Goal: Information Seeking & Learning: Learn about a topic

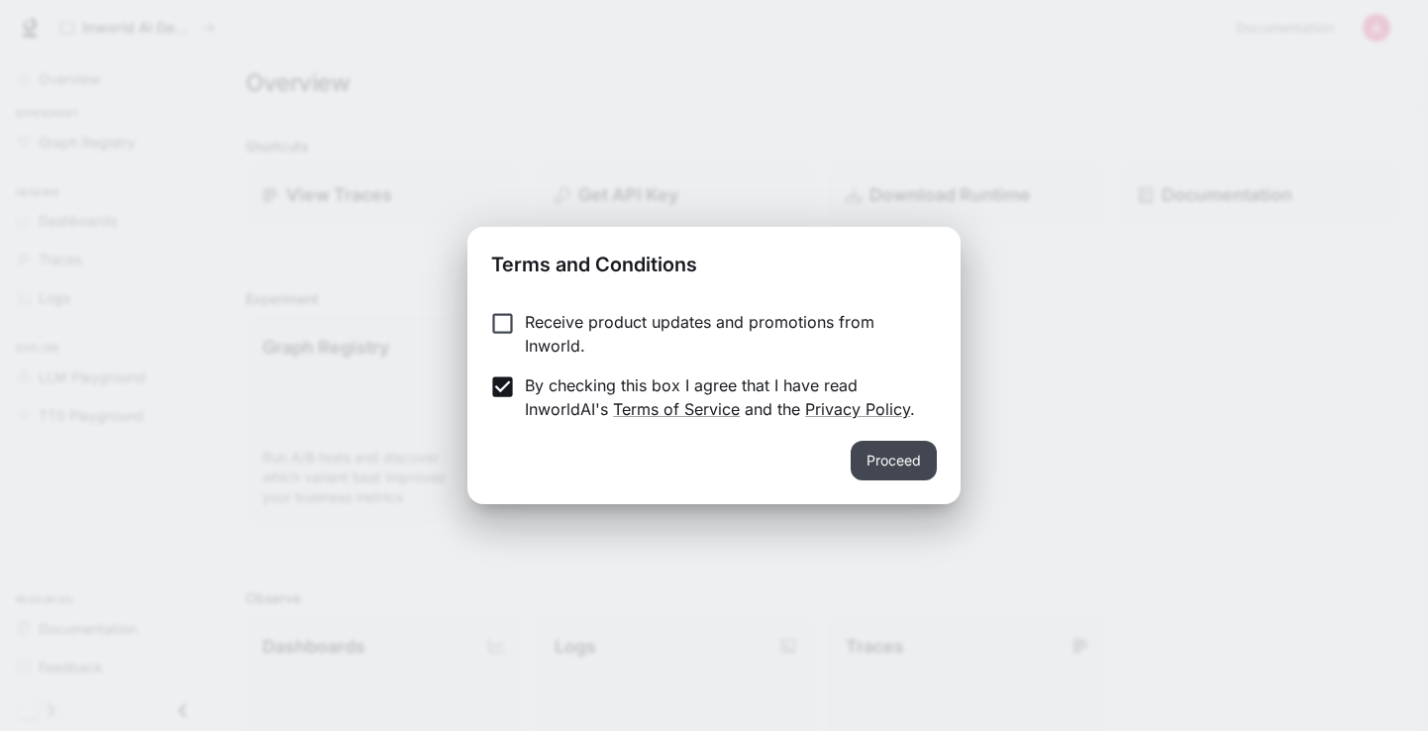
click at [904, 474] on button "Proceed" at bounding box center [894, 461] width 86 height 40
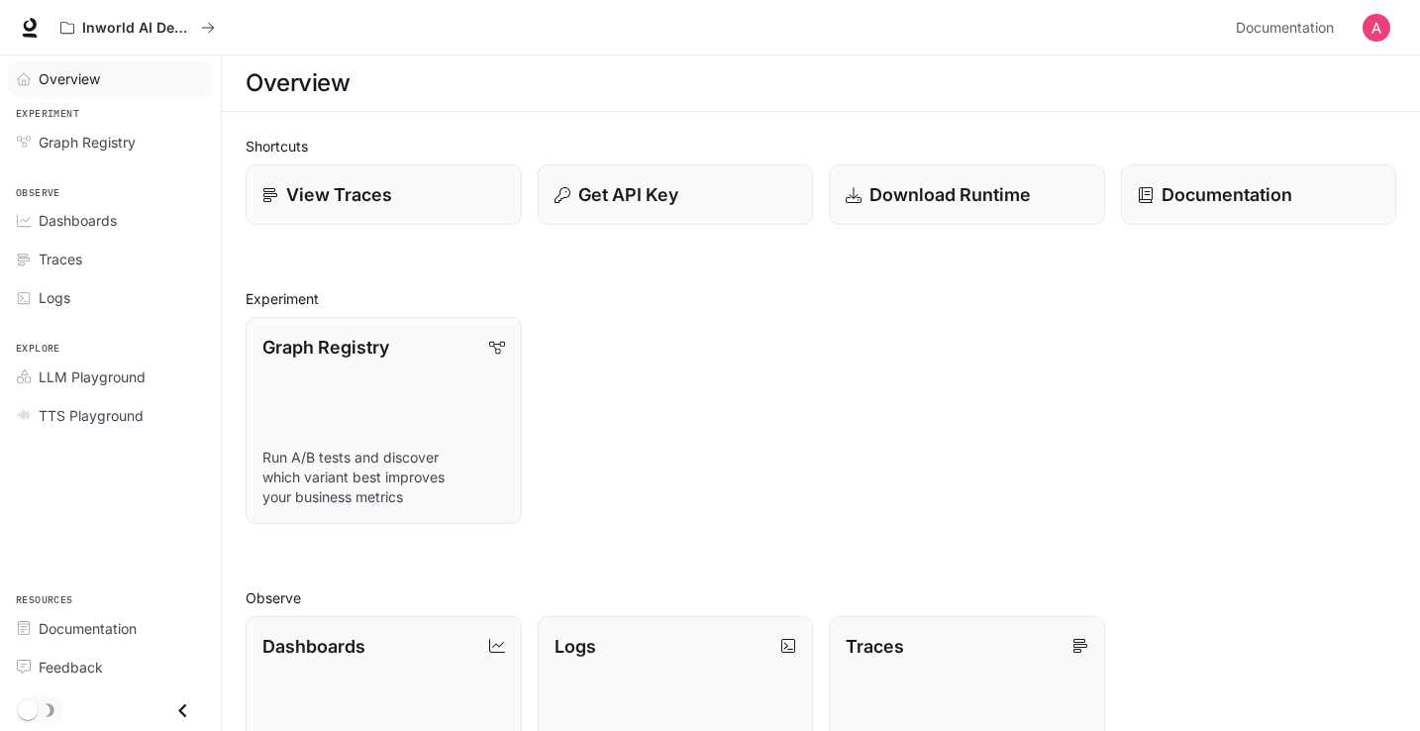
click at [69, 79] on span "Overview" at bounding box center [69, 78] width 61 height 21
click at [92, 372] on span "LLM Playground" at bounding box center [92, 376] width 107 height 21
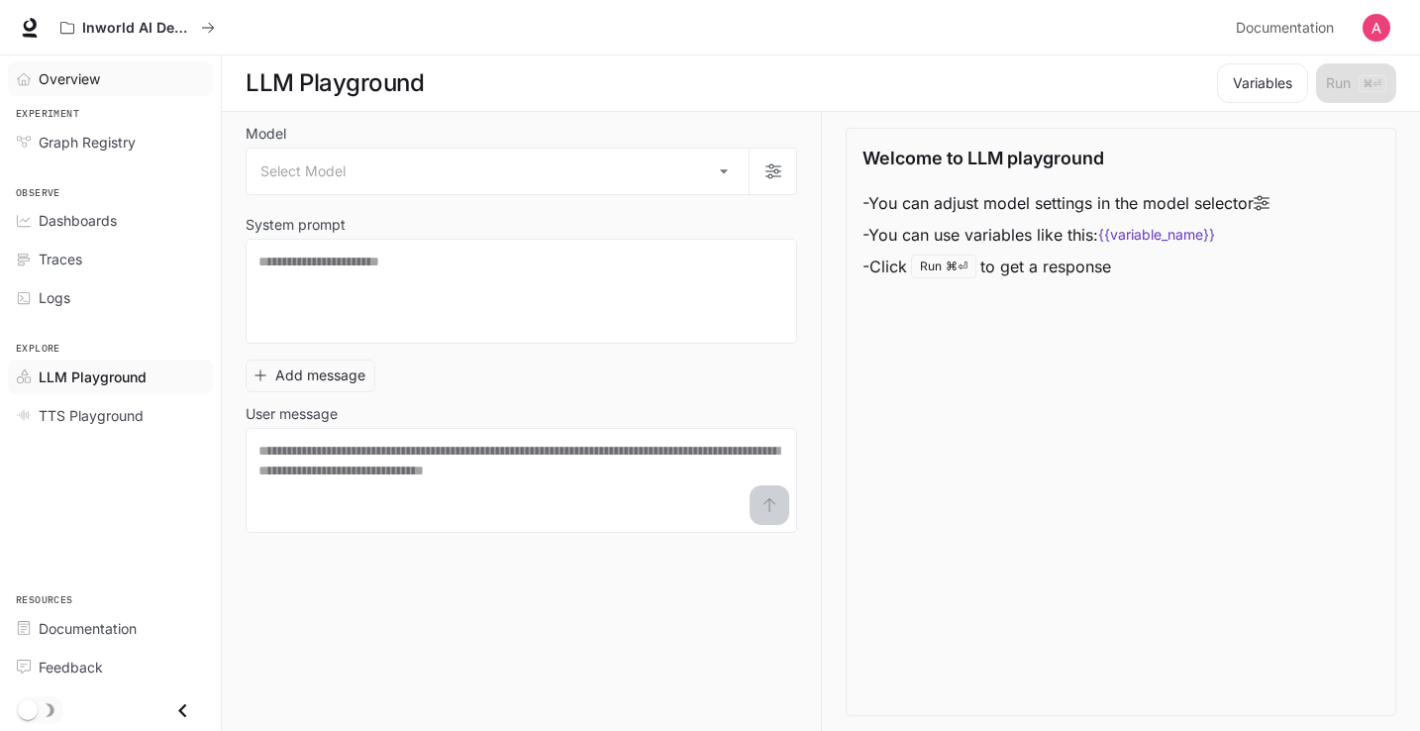
click at [82, 85] on span "Overview" at bounding box center [69, 78] width 61 height 21
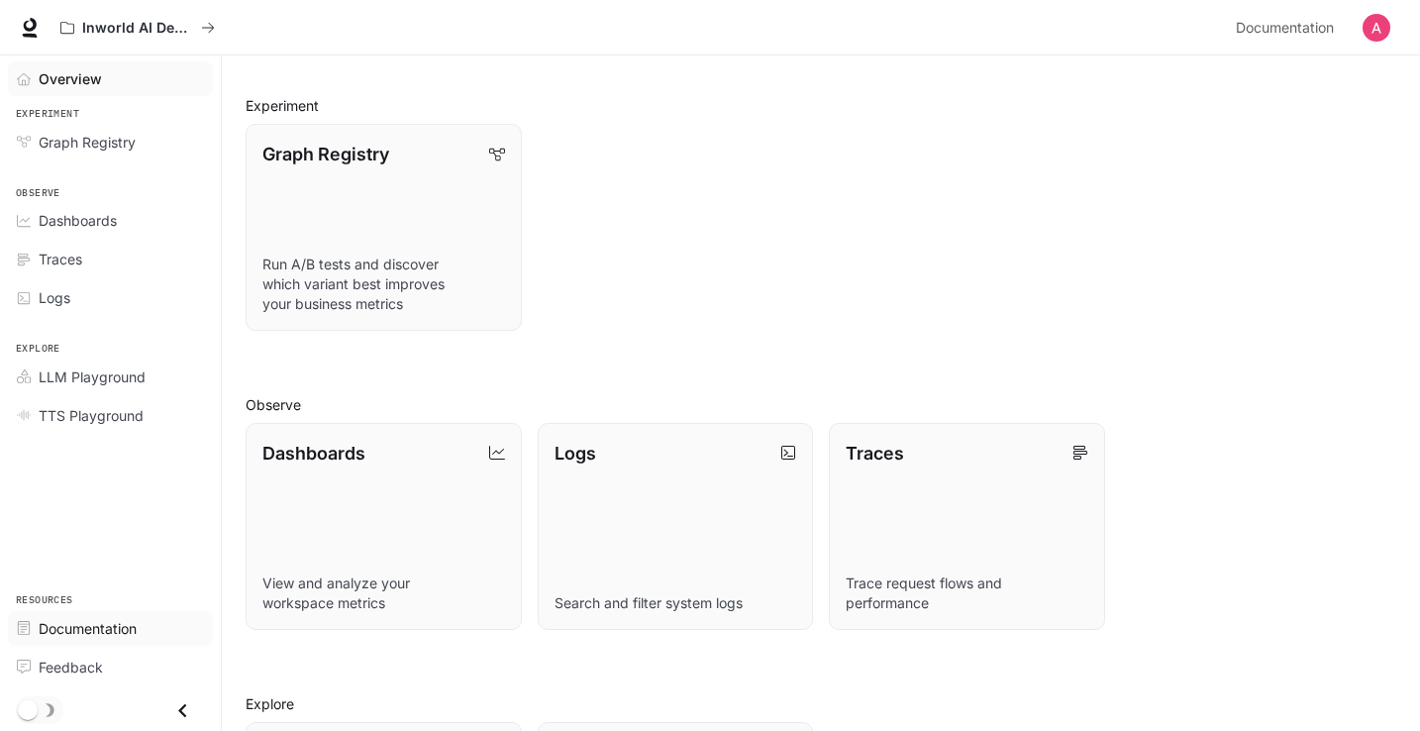
scroll to position [221, 0]
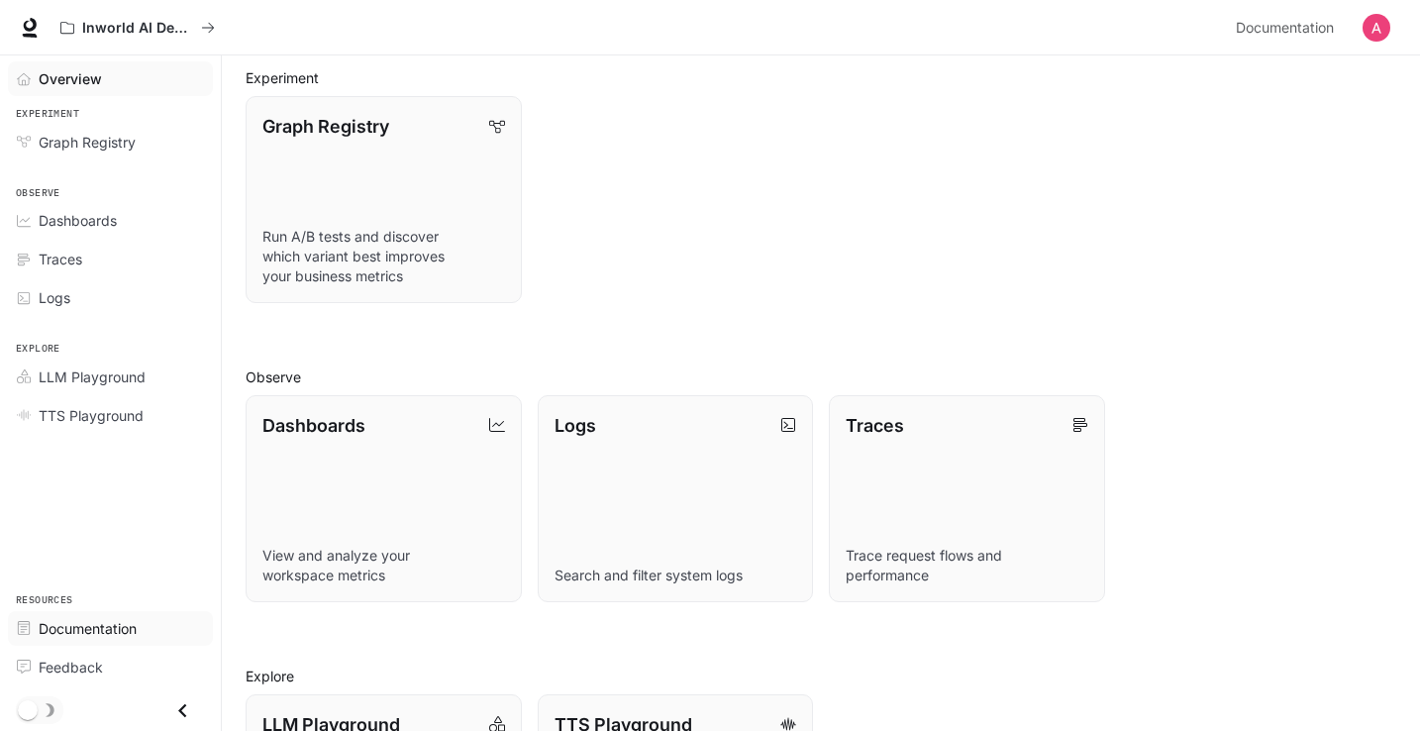
click at [91, 634] on span "Documentation" at bounding box center [88, 628] width 98 height 21
click at [103, 374] on span "LLM Playground" at bounding box center [92, 376] width 107 height 21
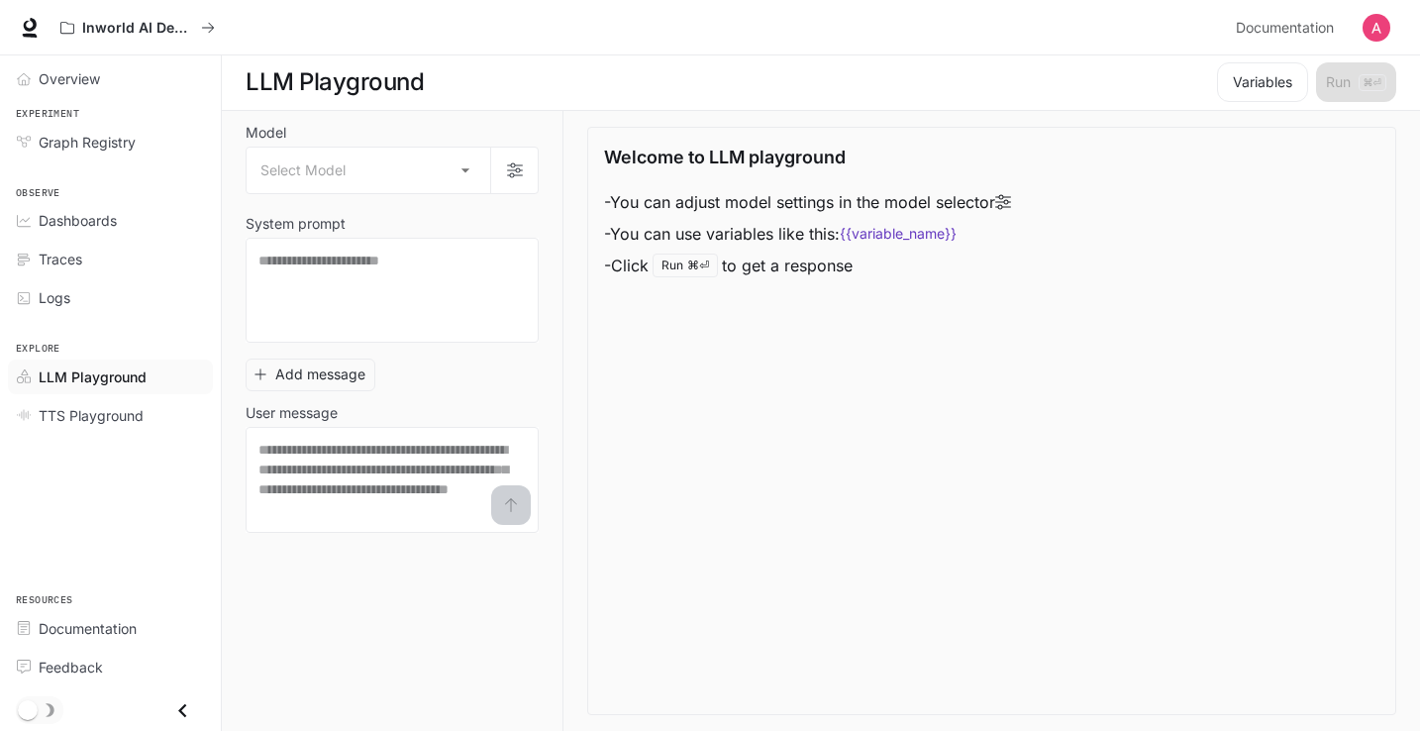
scroll to position [1, 0]
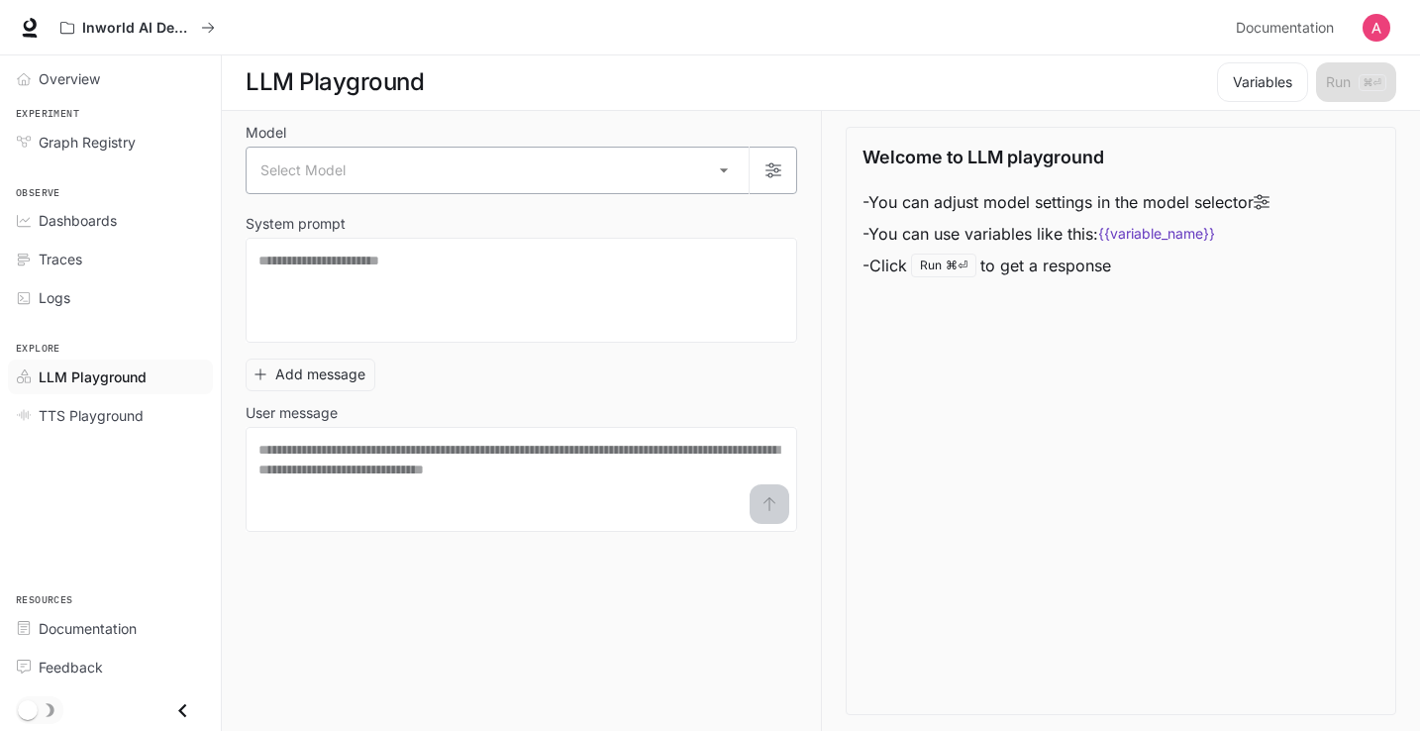
click at [594, 177] on body "Skip to main content Inworld AI Demos Documentation Documentation Portal Overvi…" at bounding box center [710, 365] width 1420 height 732
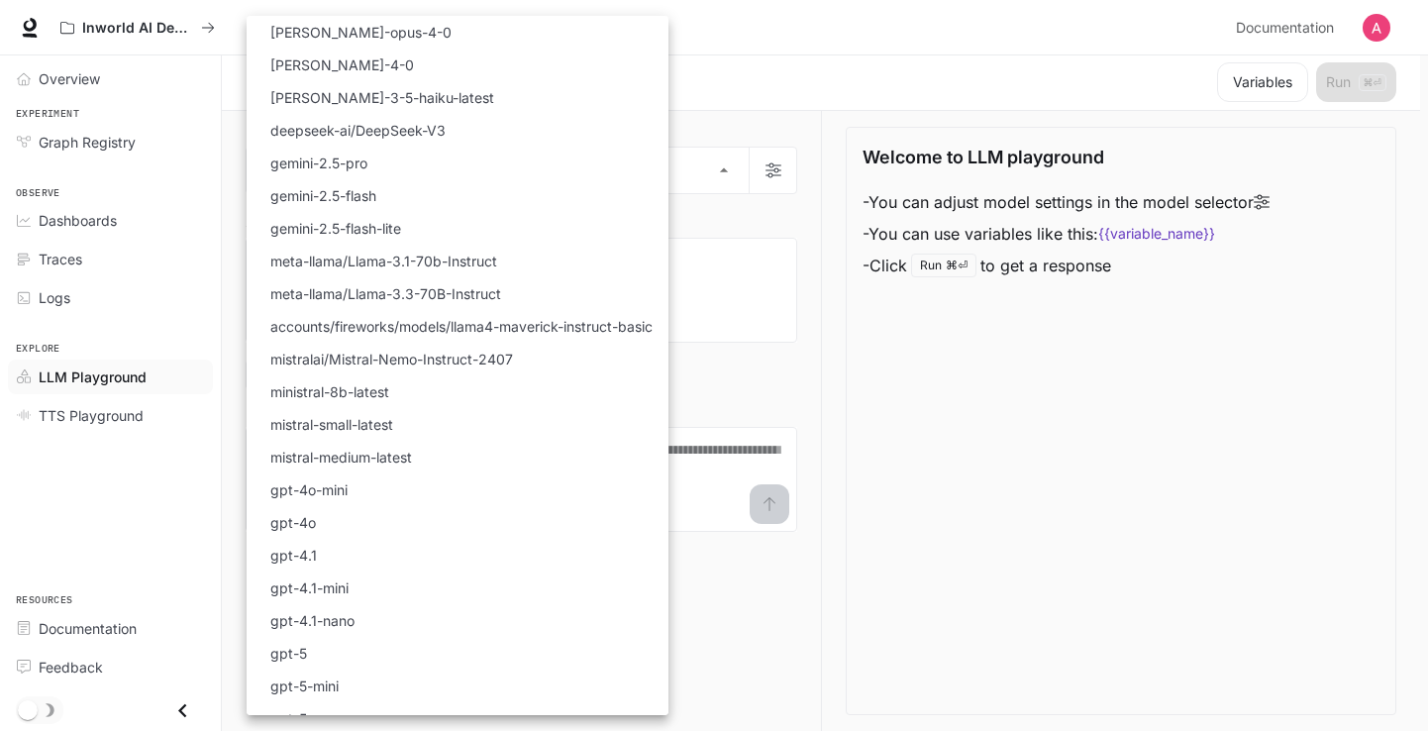
click at [887, 256] on div at bounding box center [714, 365] width 1428 height 731
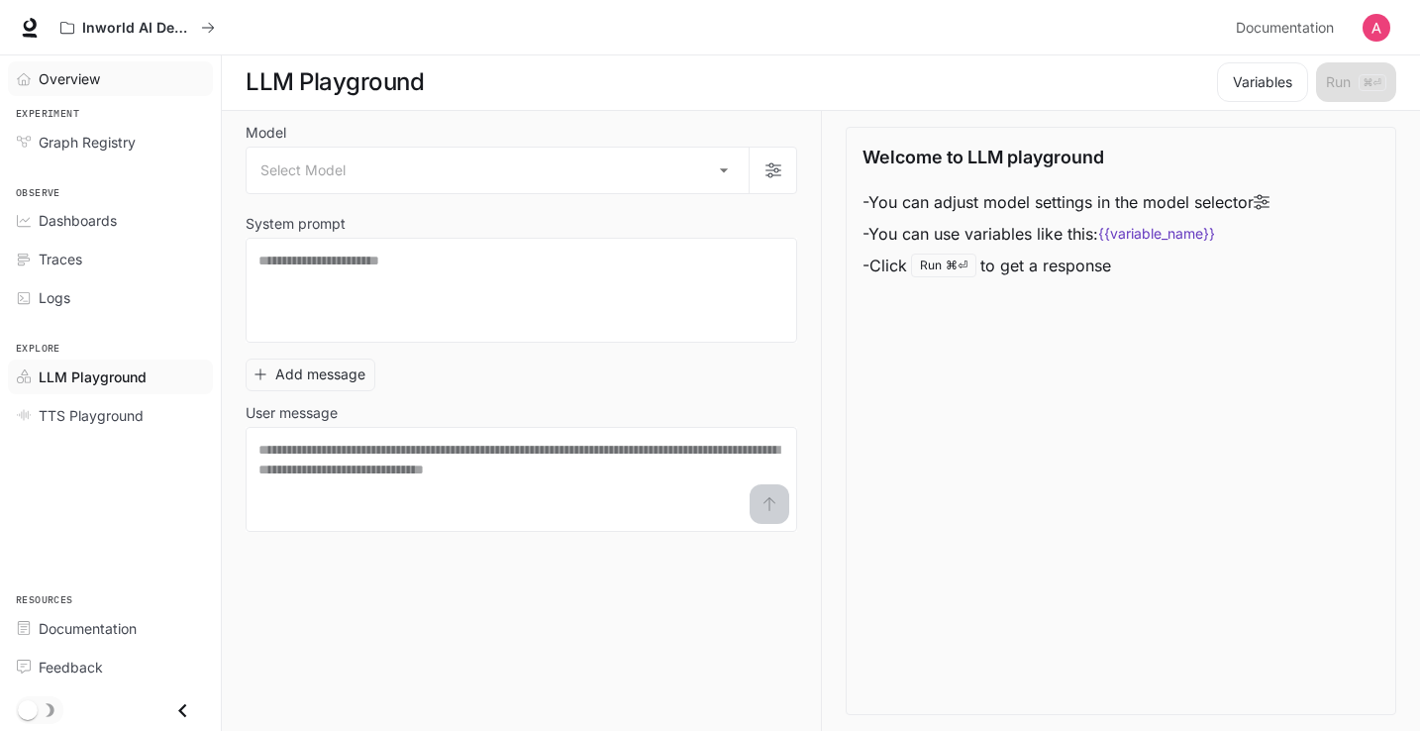
click at [95, 82] on span "Overview" at bounding box center [69, 78] width 61 height 21
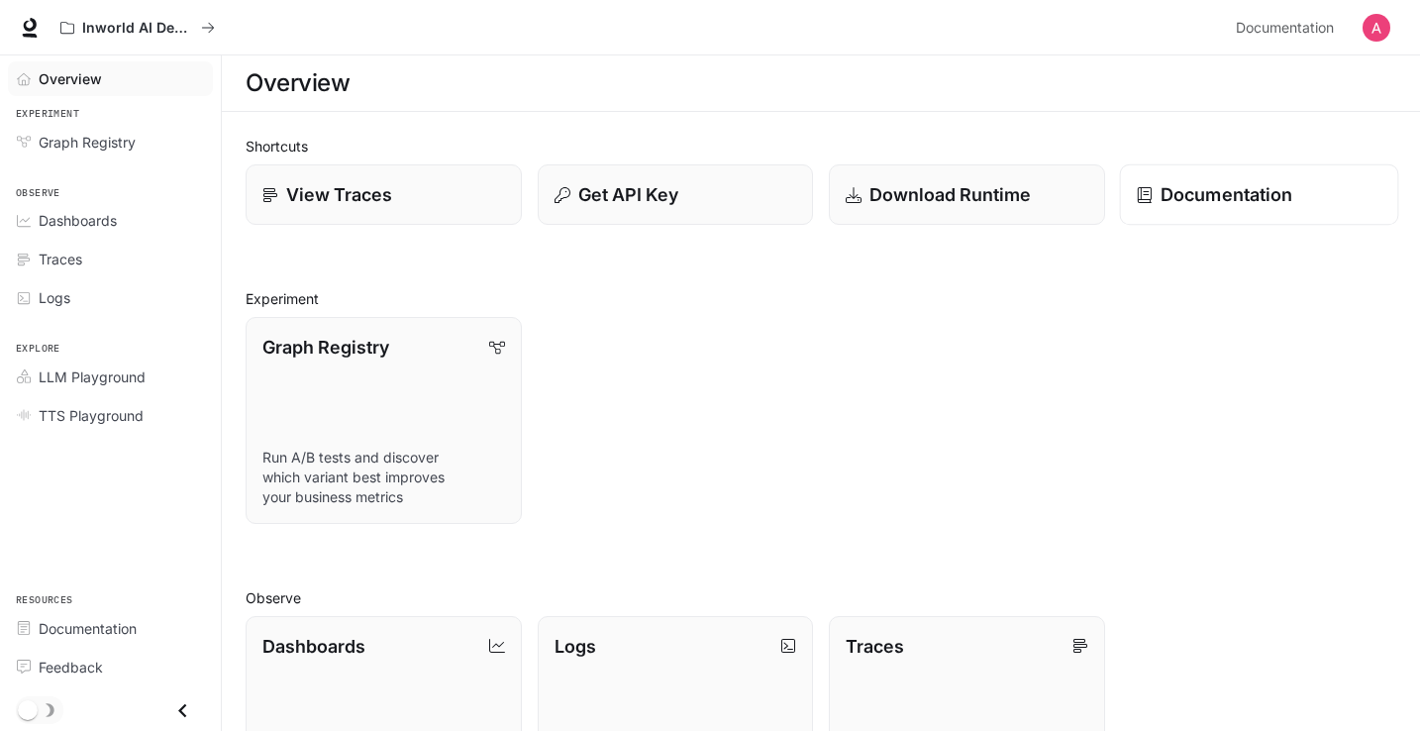
click at [1231, 201] on p "Documentation" at bounding box center [1227, 194] width 132 height 27
